Goal: Share content: Share content

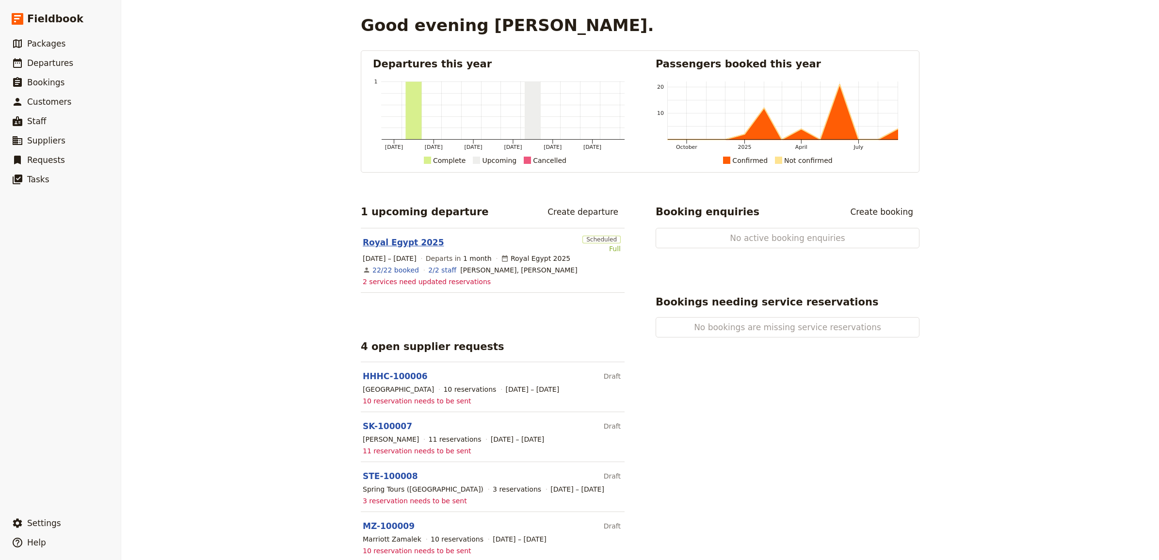
click at [396, 239] on link "Royal Egypt 2025" at bounding box center [403, 243] width 81 height 12
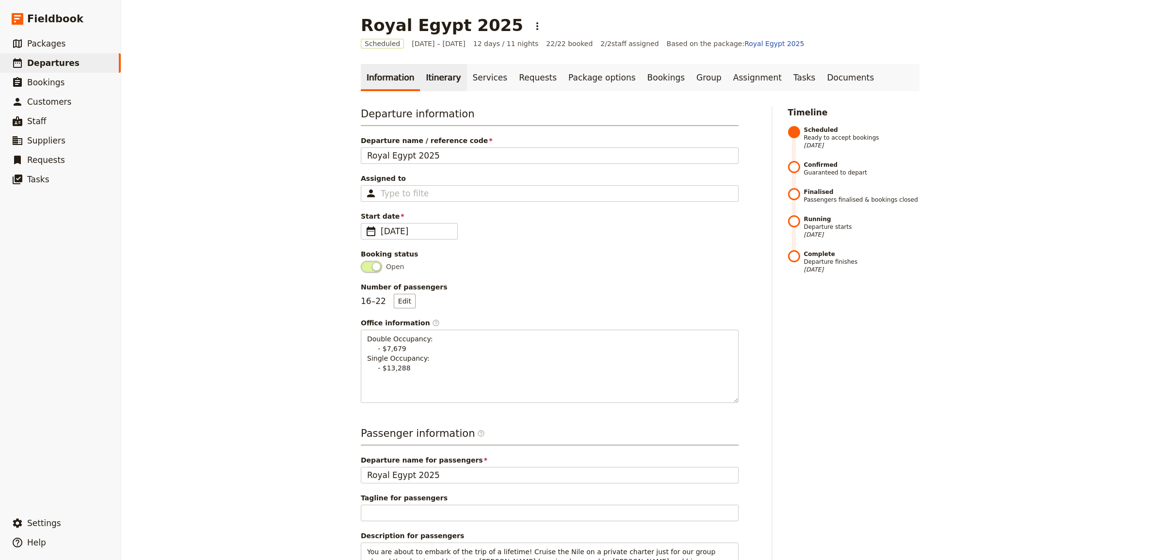
click at [430, 76] on link "Itinerary" at bounding box center [443, 77] width 47 height 27
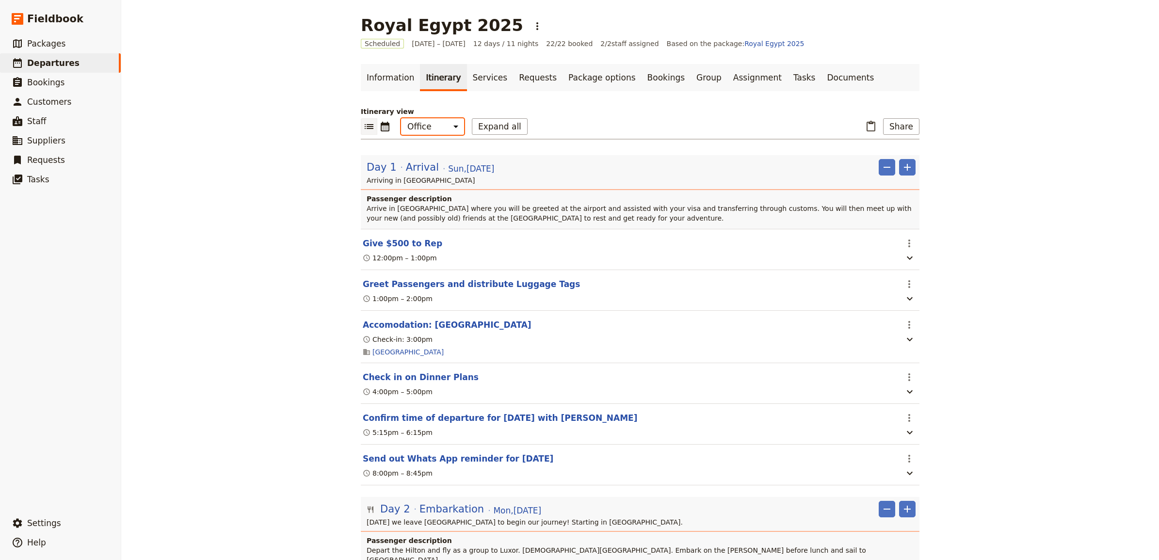
click at [445, 123] on select "Office Guide Passenger Sales" at bounding box center [432, 126] width 63 height 16
select select "STAFF"
click at [401, 118] on select "Office Guide Passenger Sales" at bounding box center [432, 126] width 63 height 16
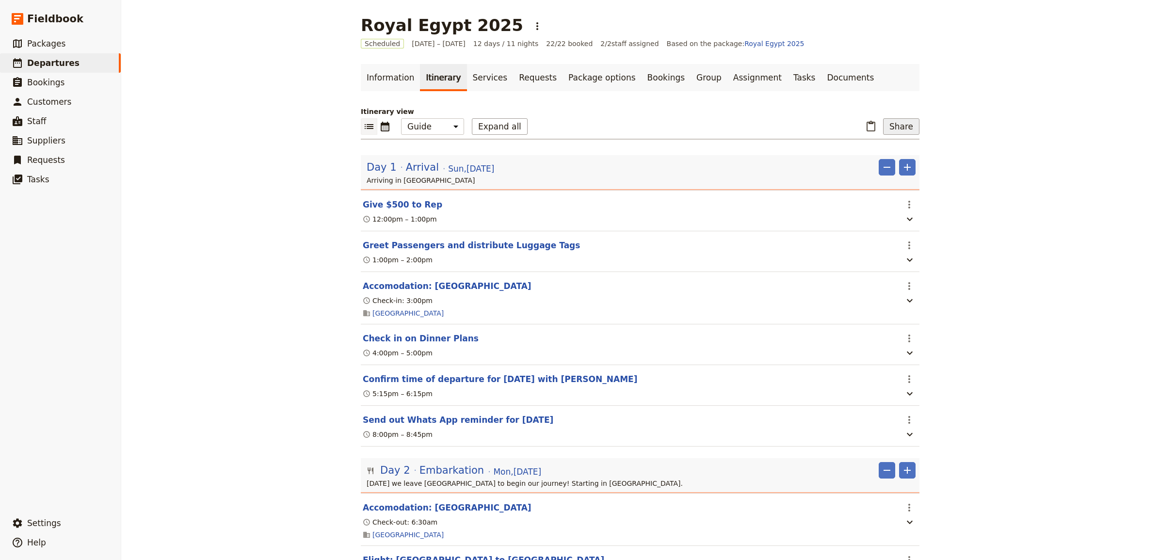
click at [896, 126] on button "Share" at bounding box center [901, 126] width 36 height 16
click at [886, 144] on span "Guide itinerary" at bounding box center [868, 148] width 51 height 10
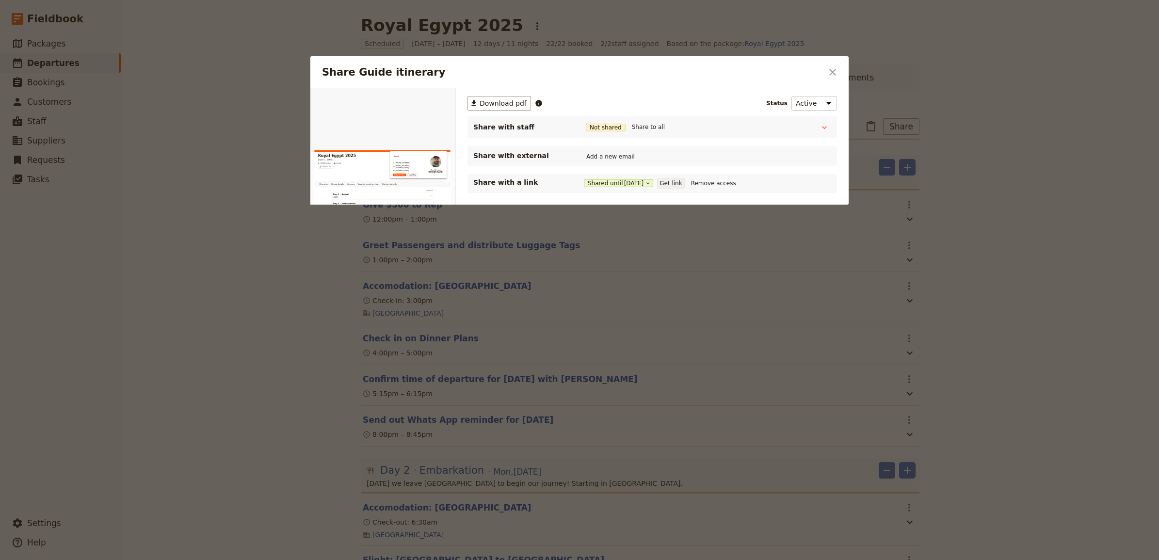
click at [676, 181] on button "Get link" at bounding box center [670, 183] width 27 height 11
